Goal: Task Accomplishment & Management: Check status

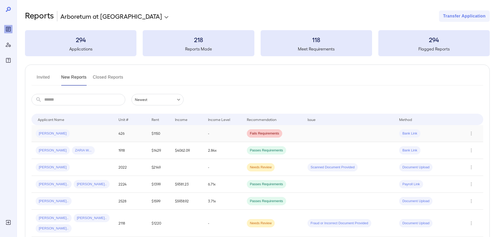
click at [223, 136] on td "-" at bounding box center [223, 133] width 39 height 17
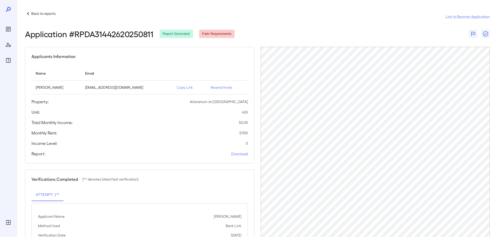
click at [40, 14] on p "Back to reports" at bounding box center [43, 13] width 24 height 5
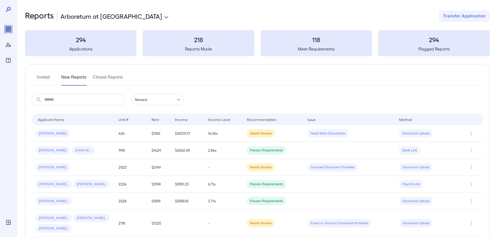
click at [226, 134] on td "14.55x" at bounding box center [223, 133] width 39 height 17
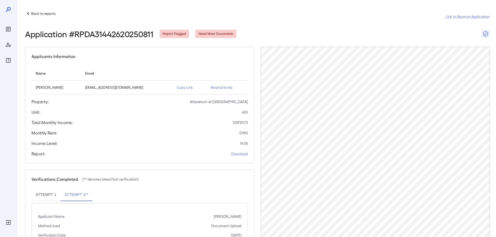
click at [44, 11] on div "Back to reports" at bounding box center [40, 13] width 31 height 6
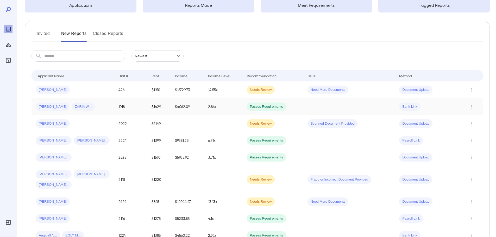
scroll to position [52, 0]
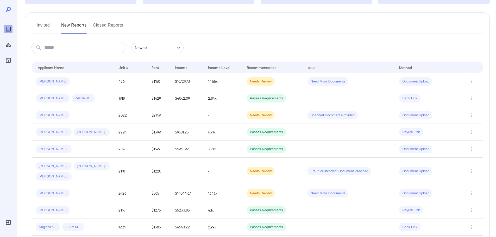
click at [46, 26] on button "Invited" at bounding box center [42, 27] width 23 height 12
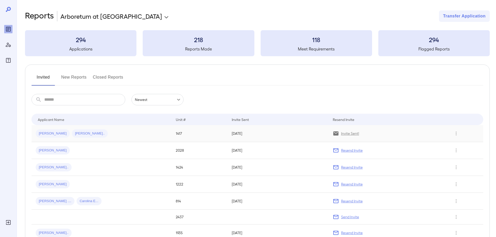
click at [73, 131] on span "Luby R..." at bounding box center [90, 133] width 36 height 5
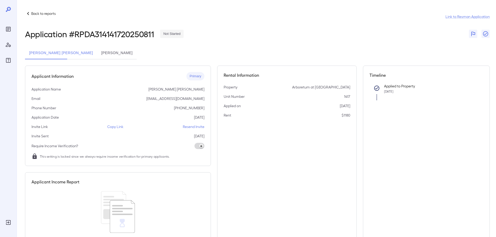
click at [117, 127] on p "Copy Link" at bounding box center [115, 126] width 16 height 5
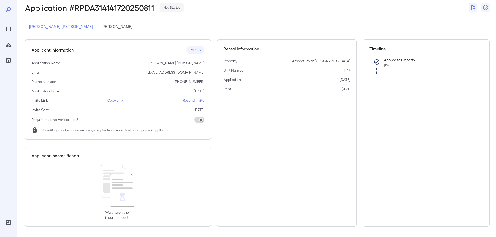
click at [97, 26] on button "Luby Rodriguez" at bounding box center [117, 27] width 40 height 12
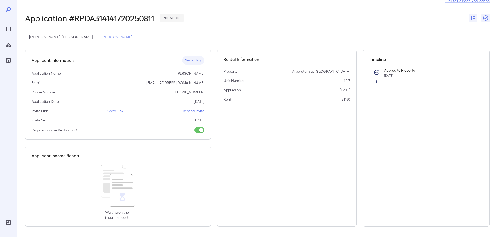
scroll to position [16, 0]
click at [115, 110] on p "Copy Link" at bounding box center [115, 110] width 16 height 5
click at [119, 108] on div "Applicant Information Secondary Application Name Luby Rodriguez Email lubyrodri…" at bounding box center [118, 95] width 186 height 90
click at [118, 111] on p "Copy Link" at bounding box center [115, 110] width 16 height 5
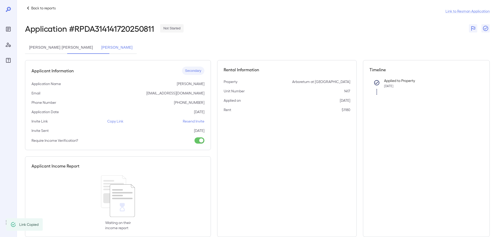
scroll to position [0, 0]
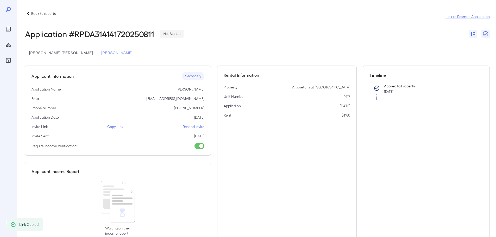
click at [52, 12] on p "Back to reports" at bounding box center [43, 13] width 24 height 5
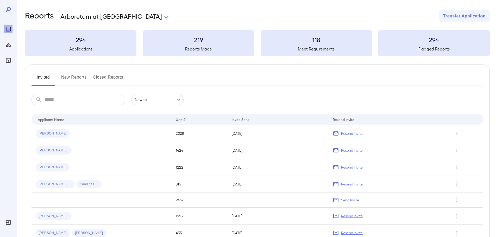
click at [86, 74] on button "New Reports" at bounding box center [74, 79] width 26 height 12
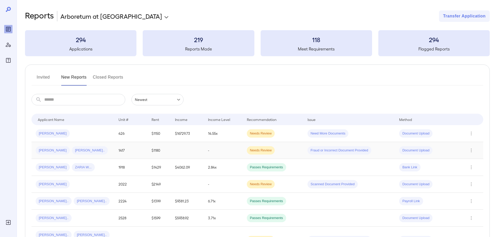
click at [274, 152] on span "Needs Review" at bounding box center [261, 150] width 28 height 5
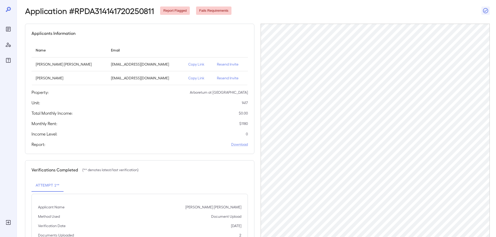
scroll to position [14, 0]
